Goal: Information Seeking & Learning: Learn about a topic

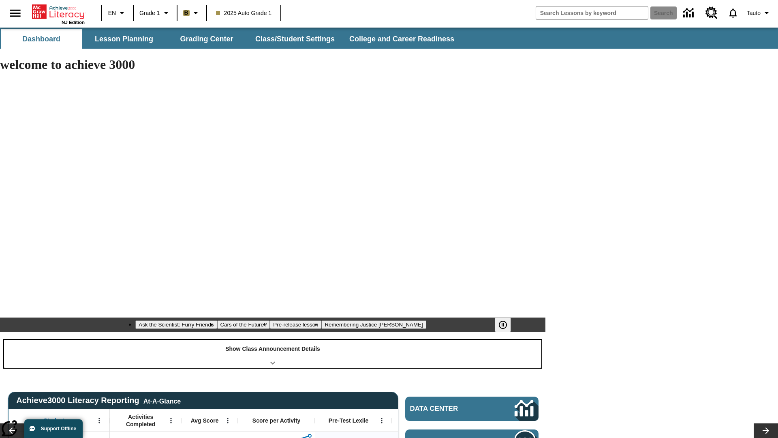
click at [273, 340] on div "Show Class Announcement Details" at bounding box center [272, 354] width 537 height 28
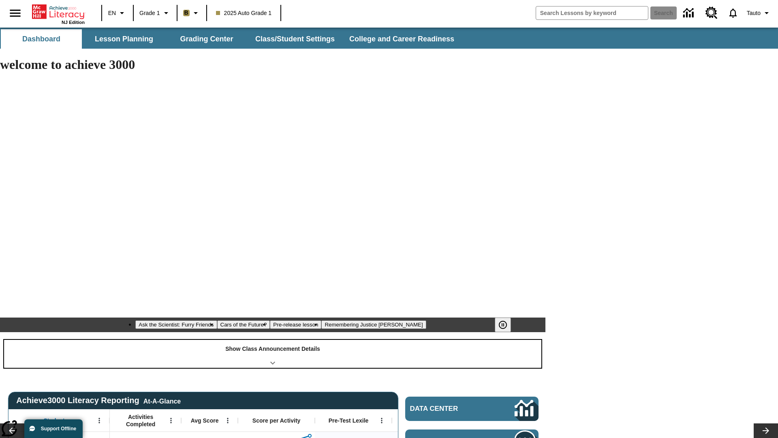
click at [273, 340] on div "Show Class Announcement Details" at bounding box center [272, 354] width 537 height 28
